Goal: Task Accomplishment & Management: Use online tool/utility

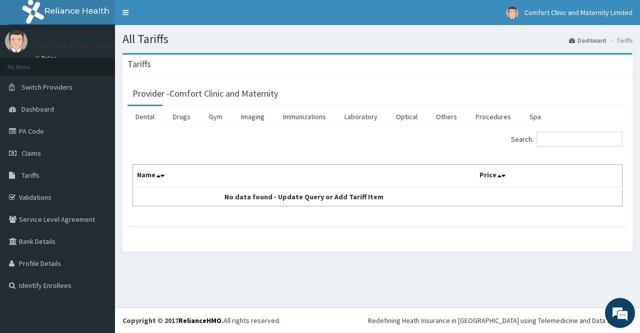
click at [195, 101] on div "Provider - Comfort Clinic and Maternity" at bounding box center [378, 92] width 500 height 25
click at [186, 116] on link "Drugs" at bounding box center [182, 116] width 34 height 21
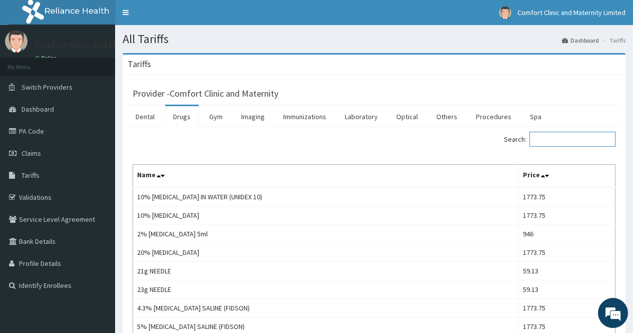
click at [573, 141] on input "Search:" at bounding box center [572, 139] width 86 height 15
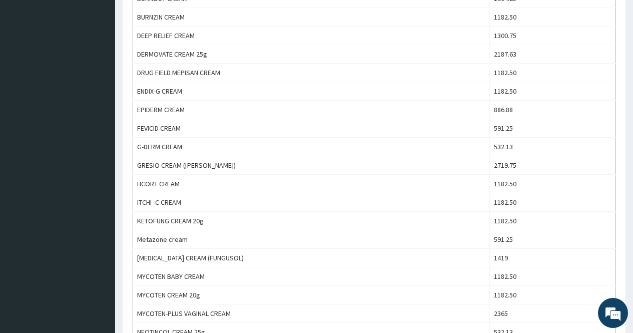
scroll to position [581, 0]
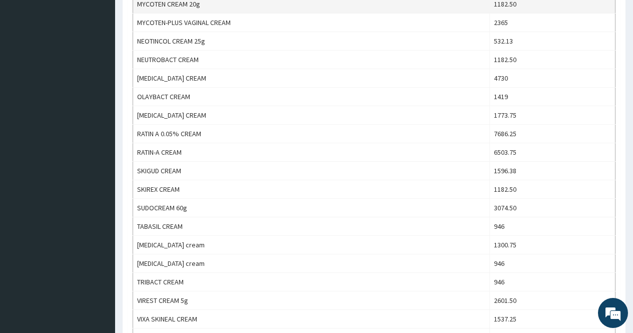
type input "cream"
